Goal: Task Accomplishment & Management: Complete application form

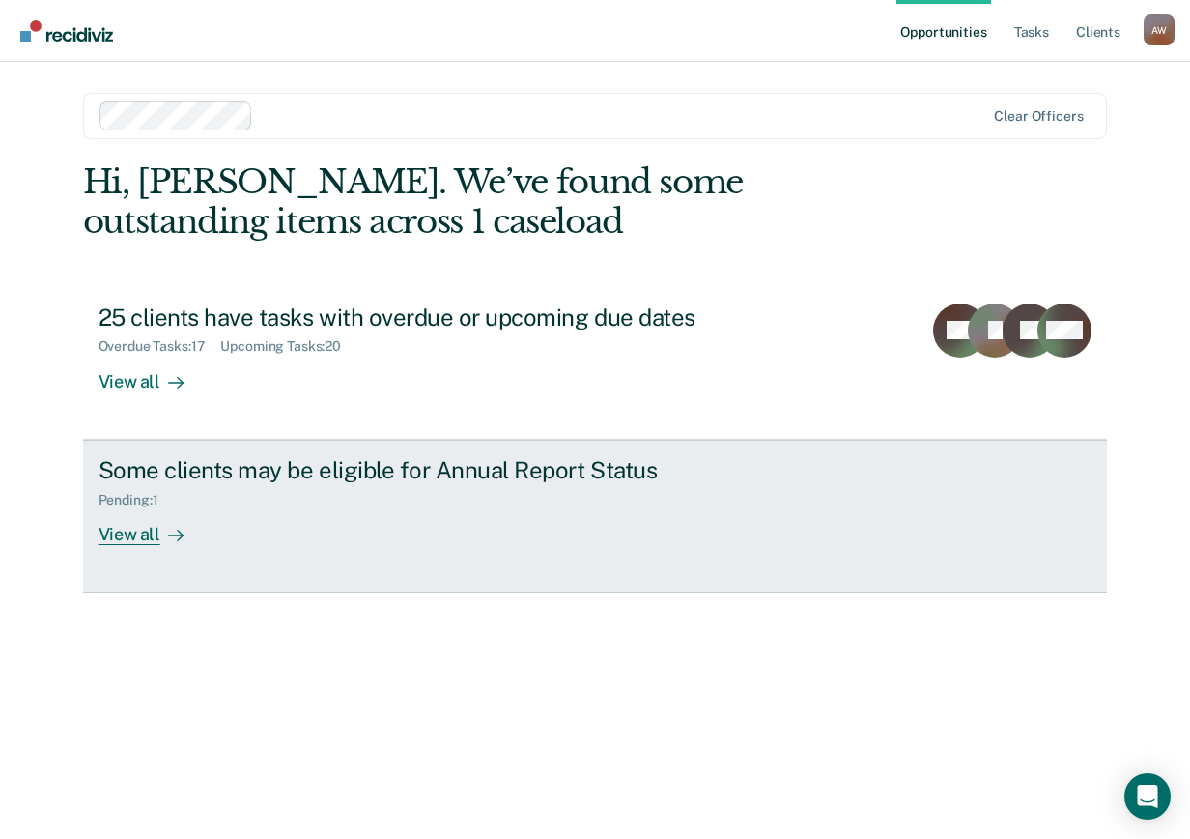
click at [125, 537] on div "View all" at bounding box center [153, 526] width 108 height 38
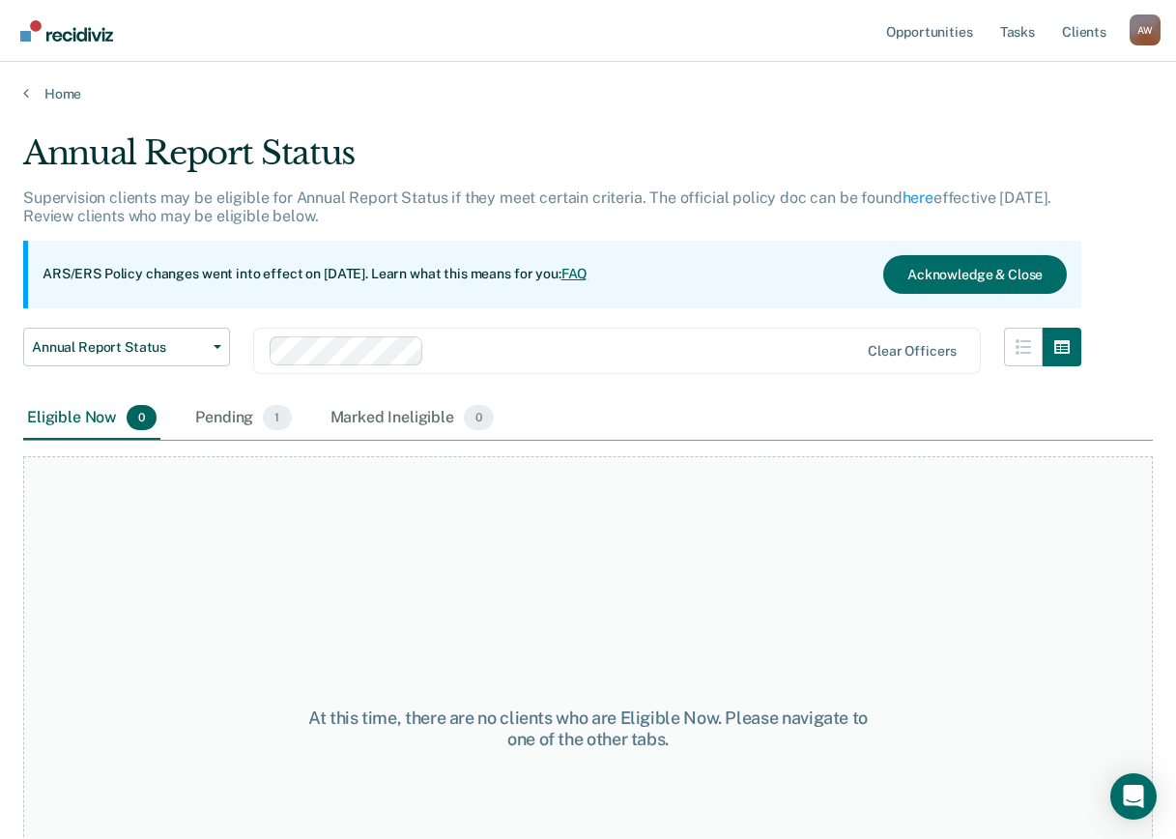
click at [129, 413] on span "0" at bounding box center [142, 417] width 30 height 25
click at [134, 423] on span "0" at bounding box center [142, 417] width 30 height 25
click at [283, 422] on span "1" at bounding box center [277, 417] width 28 height 25
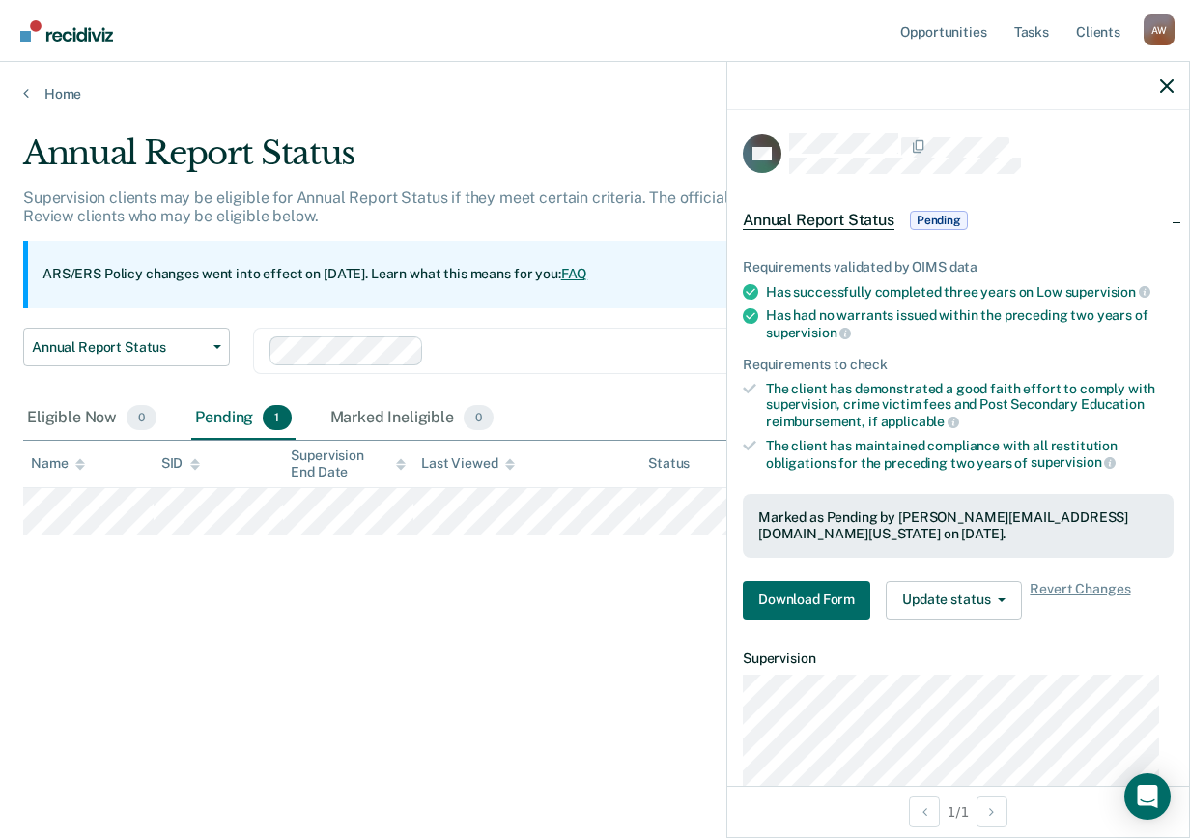
click at [1174, 95] on div at bounding box center [958, 86] width 462 height 48
click at [1172, 89] on icon "button" at bounding box center [1167, 86] width 14 height 14
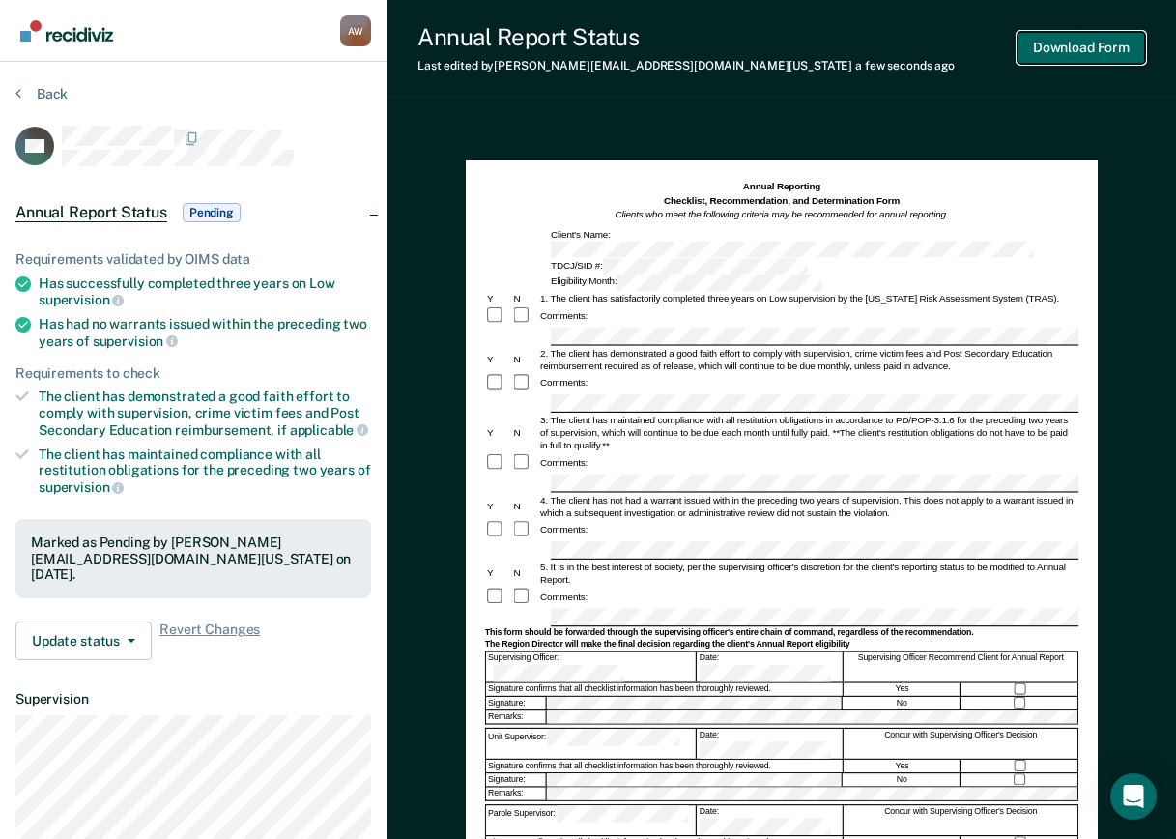
click at [1107, 43] on button "Download Form" at bounding box center [1081, 48] width 128 height 32
